Goal: Check status: Check status

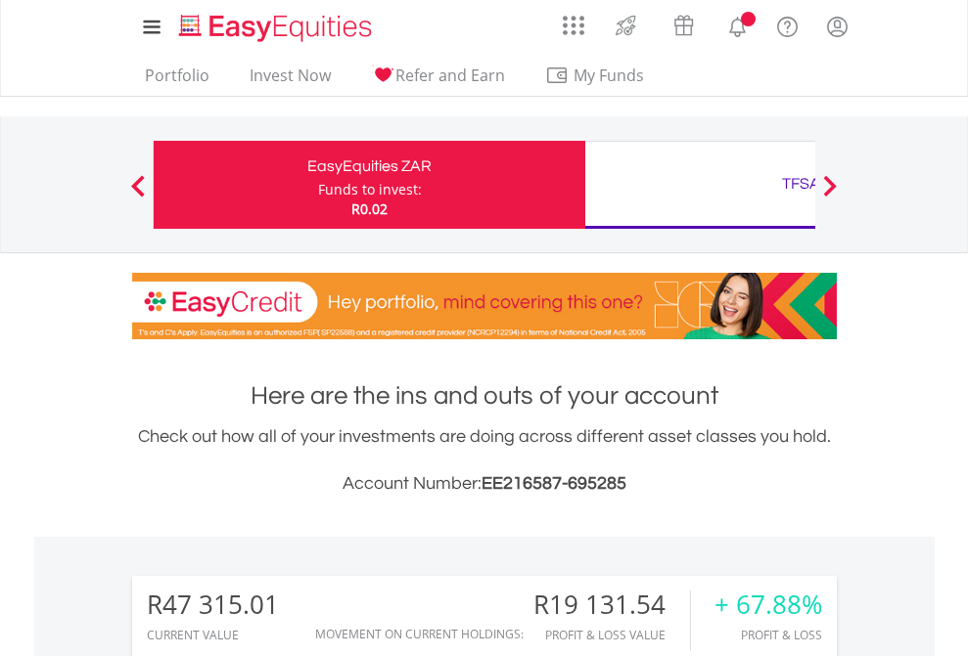
scroll to position [188, 307]
click at [318, 185] on div "Funds to invest:" at bounding box center [370, 190] width 104 height 20
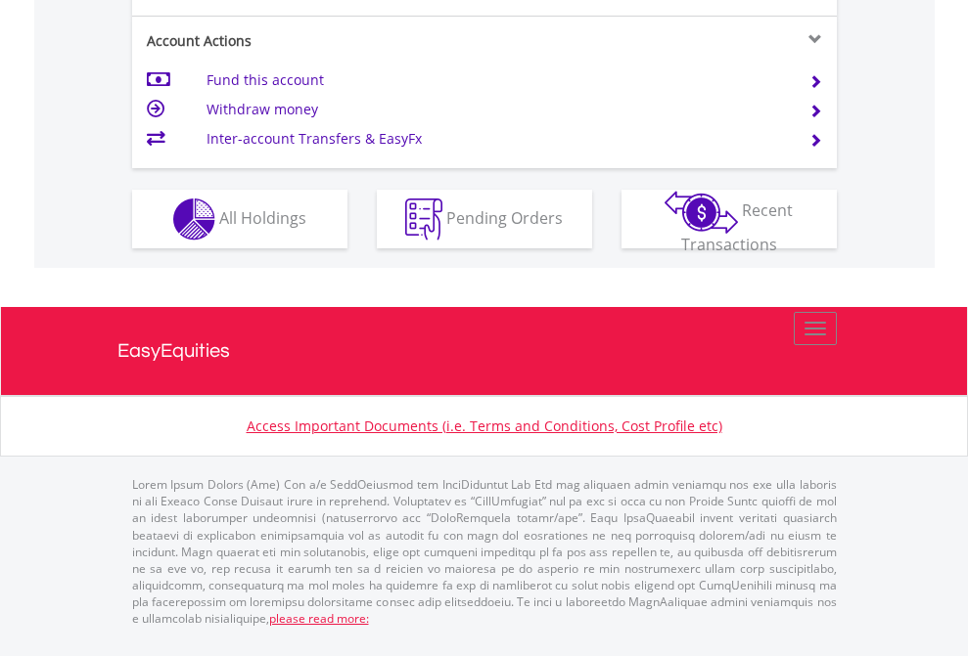
scroll to position [1915, 0]
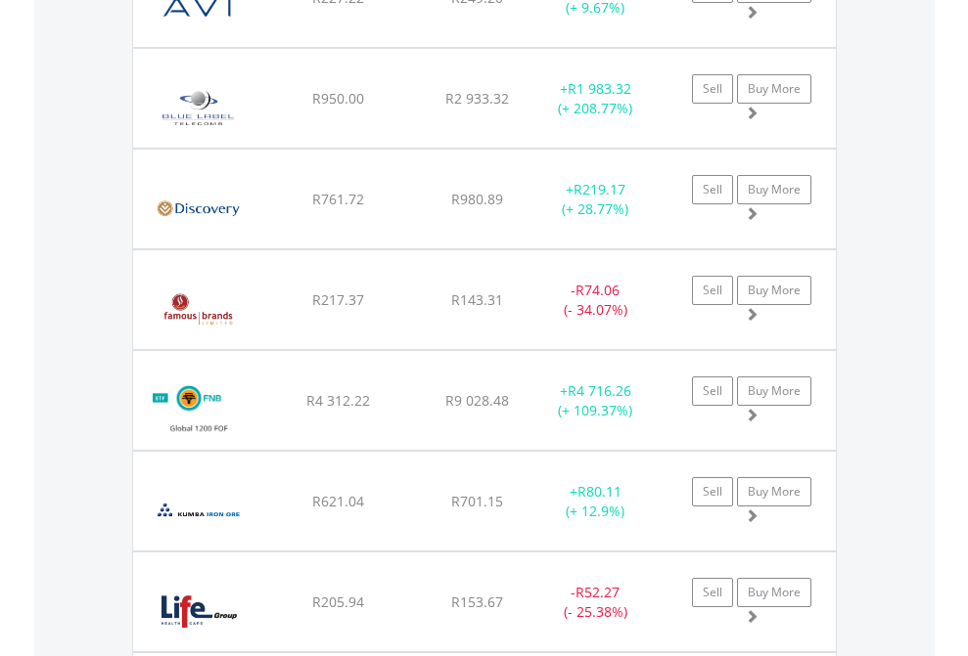
scroll to position [188, 307]
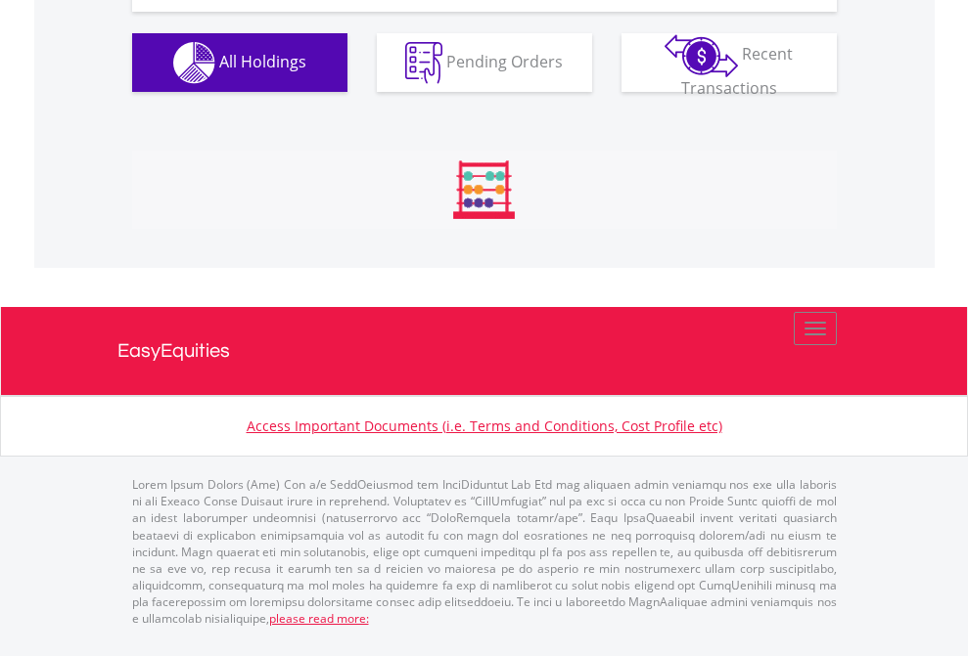
scroll to position [2254, 0]
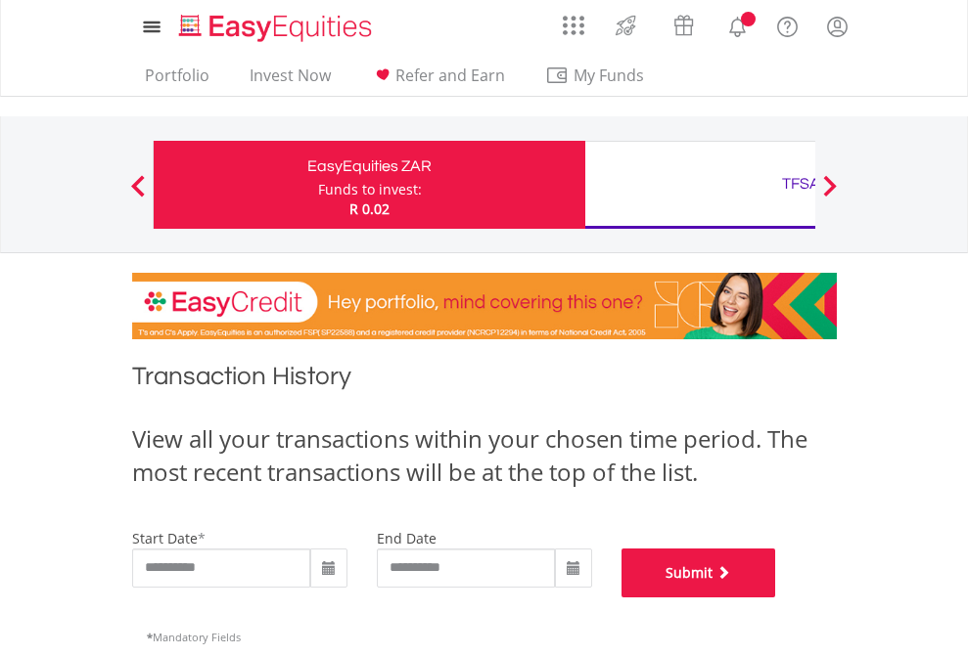
click at [776, 598] on button "Submit" at bounding box center [698, 573] width 155 height 49
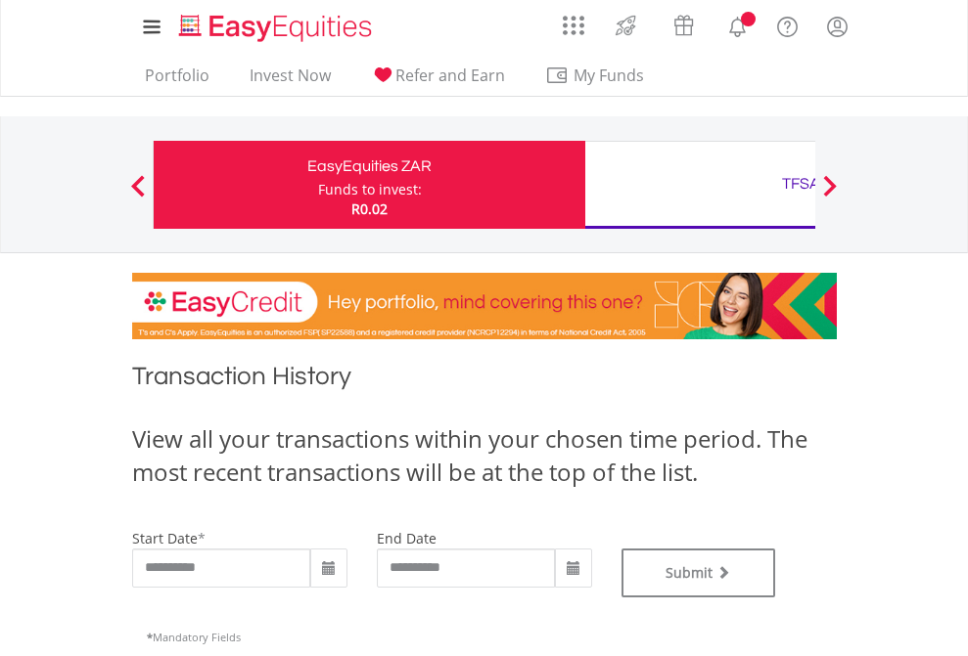
click at [700, 185] on div "TFSA" at bounding box center [801, 183] width 408 height 27
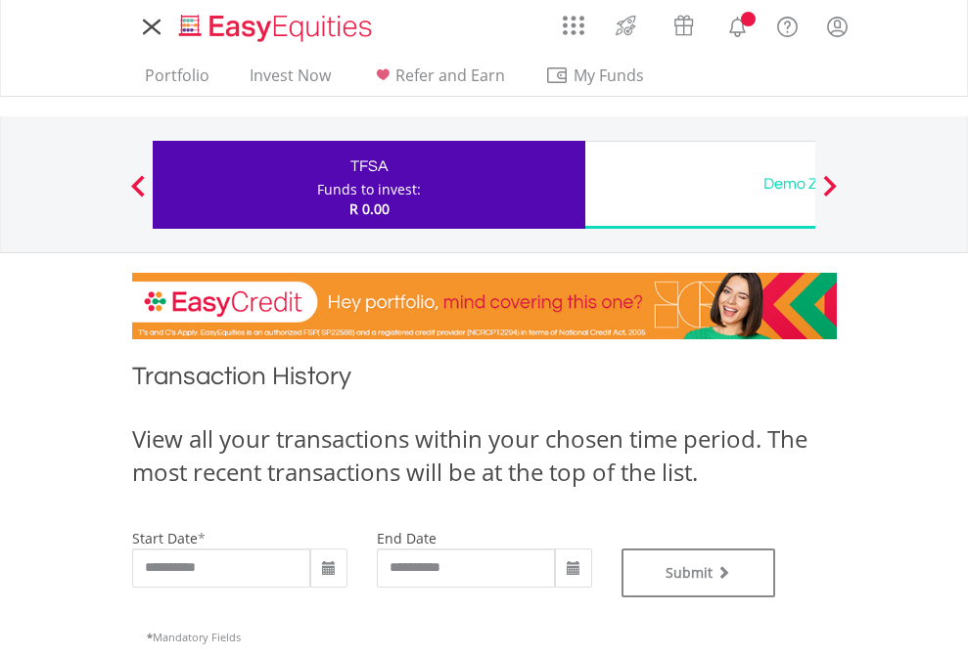
type input "**********"
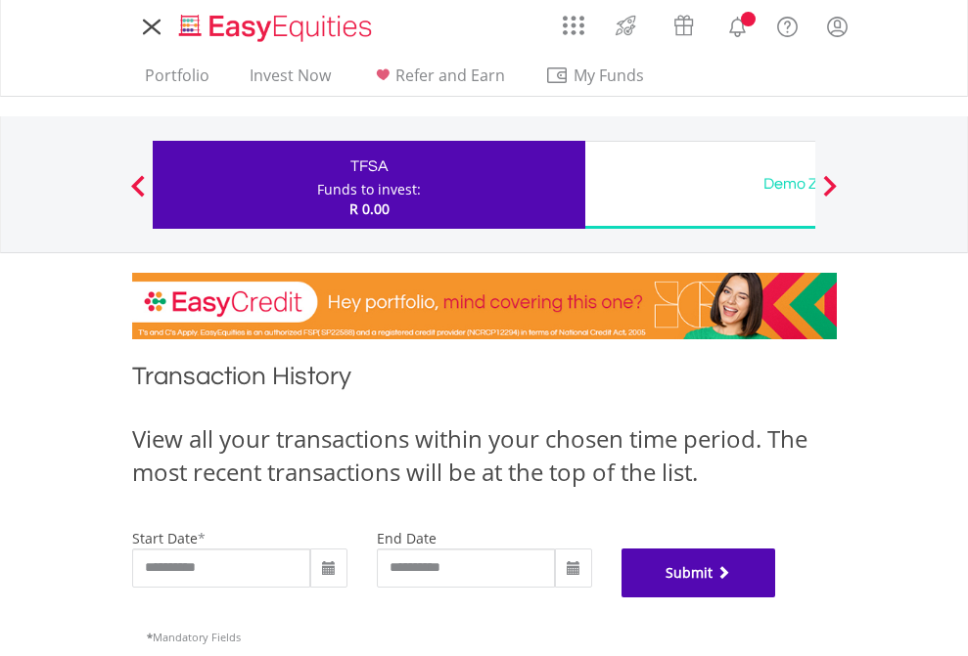
click at [776, 598] on button "Submit" at bounding box center [698, 573] width 155 height 49
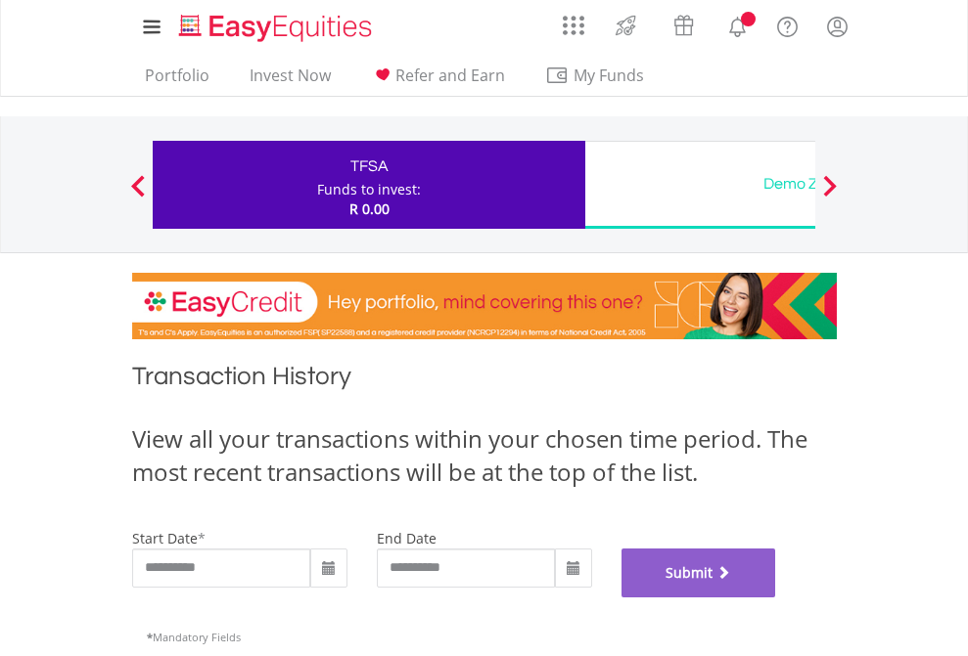
scroll to position [793, 0]
